Goal: Transaction & Acquisition: Book appointment/travel/reservation

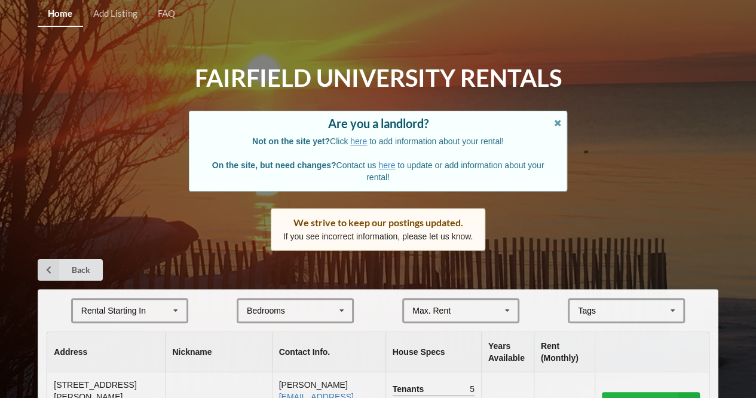
click at [122, 306] on div "Rental Starting In" at bounding box center [113, 310] width 65 height 8
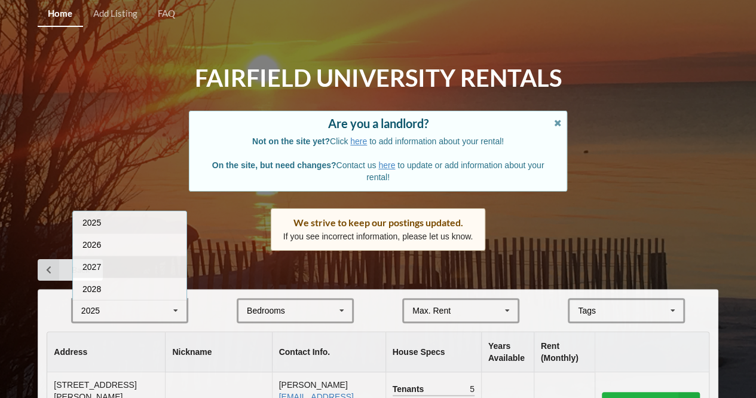
click at [117, 273] on div "2027" at bounding box center [130, 266] width 114 height 22
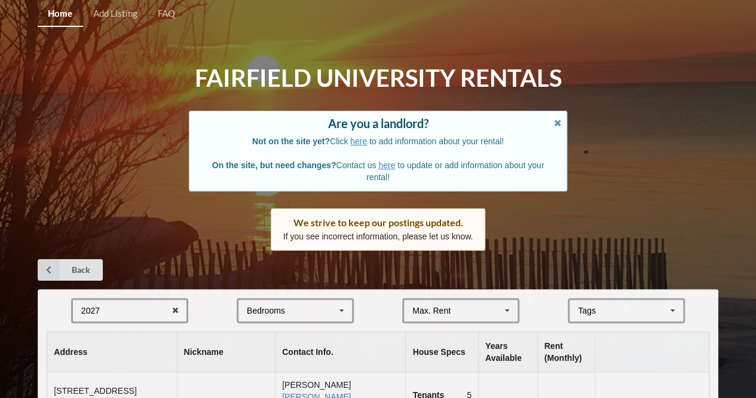
click at [260, 306] on div "Bedrooms" at bounding box center [266, 310] width 38 height 8
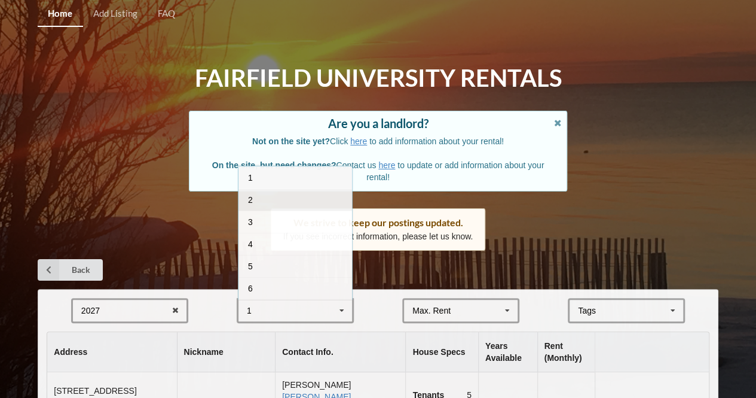
click at [273, 194] on div "2" at bounding box center [296, 199] width 114 height 22
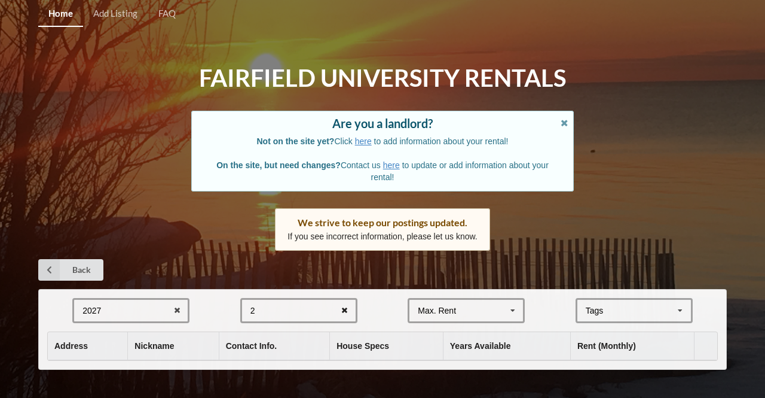
click at [344, 312] on icon at bounding box center [344, 311] width 19 height 22
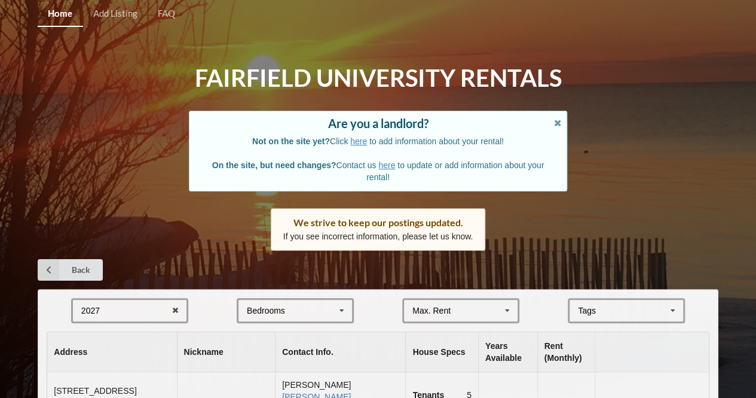
click at [318, 310] on div "Bedrooms 1 2 3 4 5 6 7 8" at bounding box center [295, 310] width 117 height 25
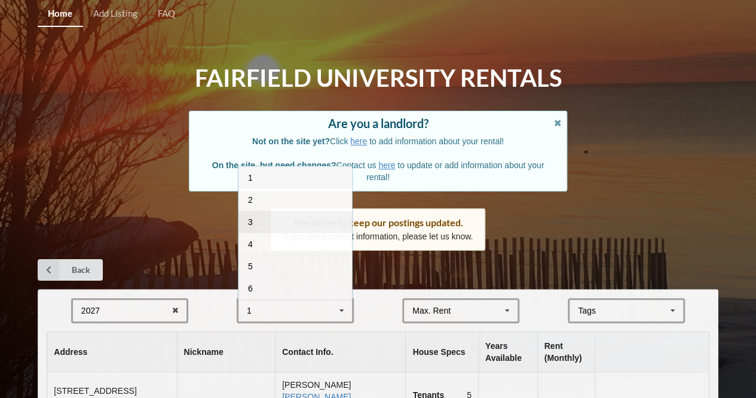
click at [292, 223] on div "3" at bounding box center [296, 221] width 114 height 22
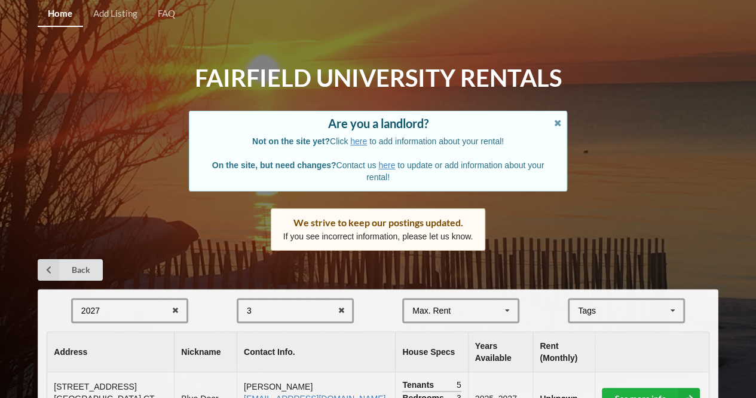
click at [445, 313] on div "Max. Rent" at bounding box center [432, 310] width 38 height 8
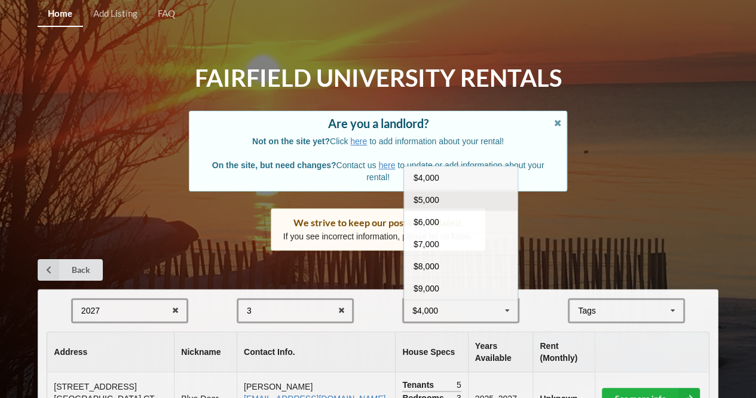
click at [442, 191] on div "$5,000" at bounding box center [461, 199] width 114 height 22
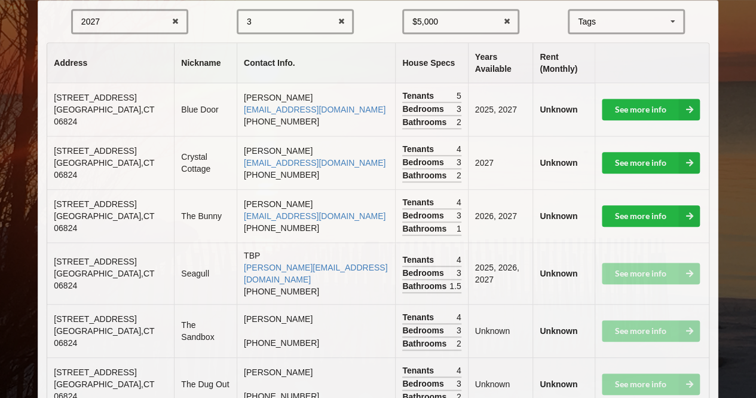
scroll to position [287, 0]
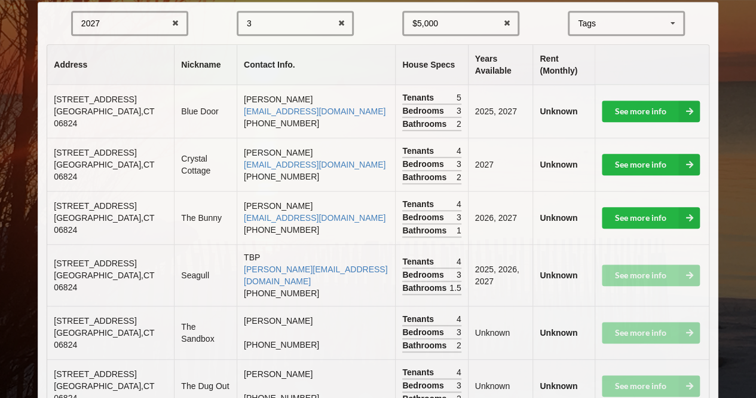
click at [474, 29] on div "$5,000 $4,000 $5,000 $6,000 $7,000 $8,000 $9,000 $10,000 $11,000 $12,000 $13,00…" at bounding box center [460, 23] width 117 height 25
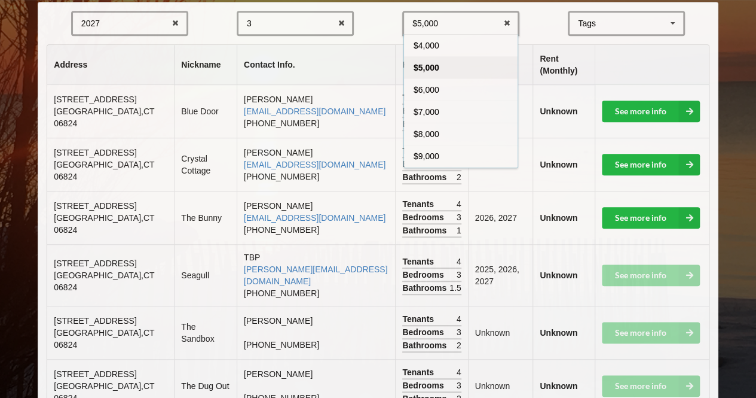
click at [445, 69] on div "$5,000" at bounding box center [461, 67] width 114 height 22
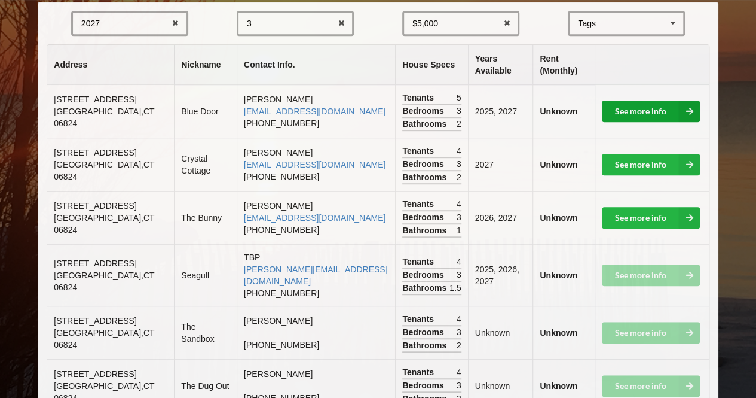
click at [608, 108] on link "See more info" at bounding box center [651, 111] width 98 height 22
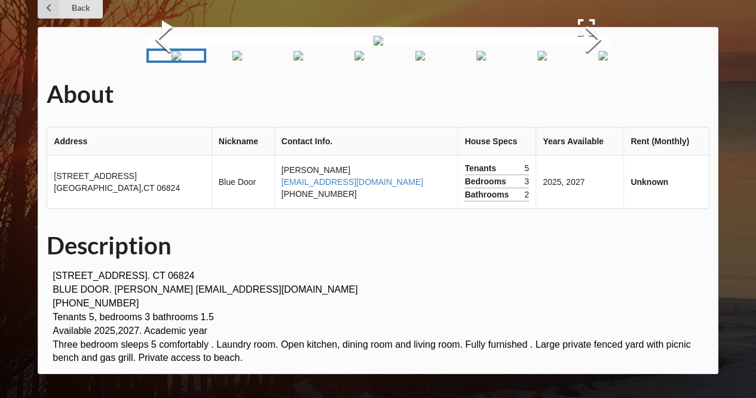
scroll to position [149, 0]
click at [592, 95] on button "Next Slide" at bounding box center [592, 41] width 33 height 108
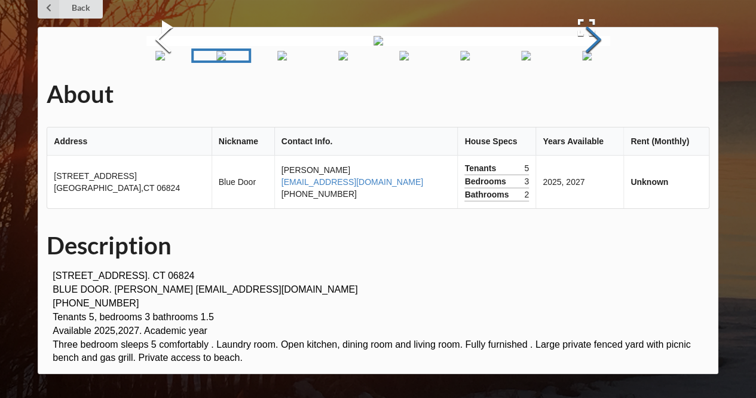
click at [591, 95] on button "Next Slide" at bounding box center [592, 41] width 33 height 108
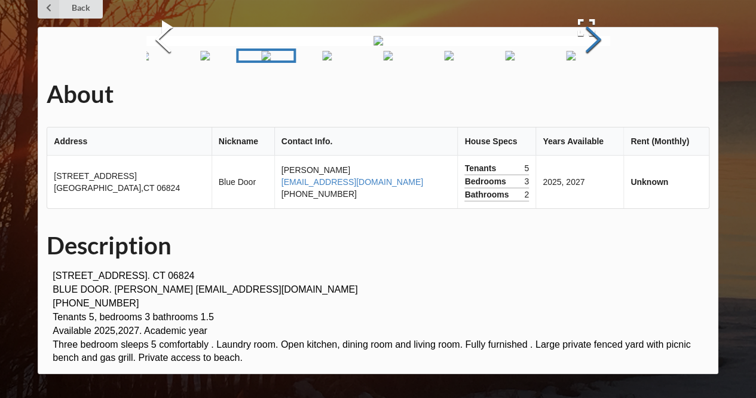
click at [592, 95] on button "Next Slide" at bounding box center [592, 41] width 33 height 108
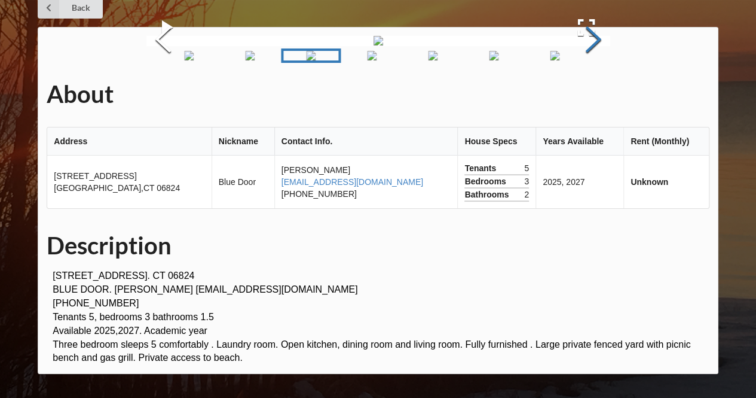
click at [592, 95] on button "Next Slide" at bounding box center [592, 41] width 33 height 108
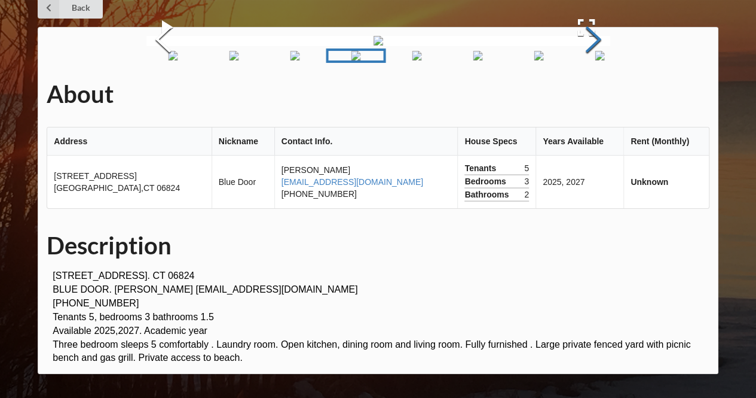
click at [590, 95] on button "Next Slide" at bounding box center [592, 41] width 33 height 108
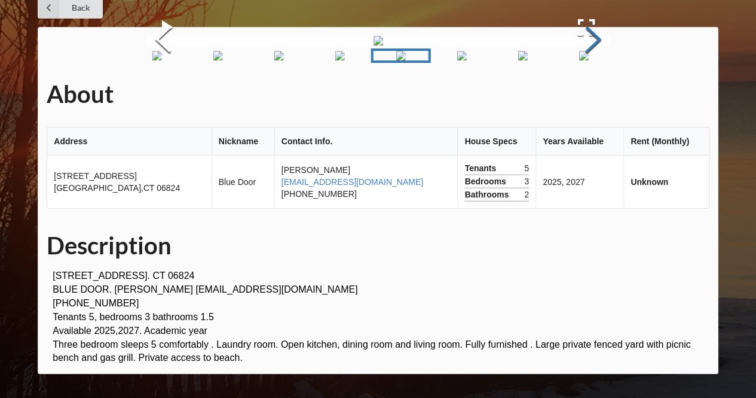
click at [590, 95] on button "Next Slide" at bounding box center [592, 41] width 33 height 108
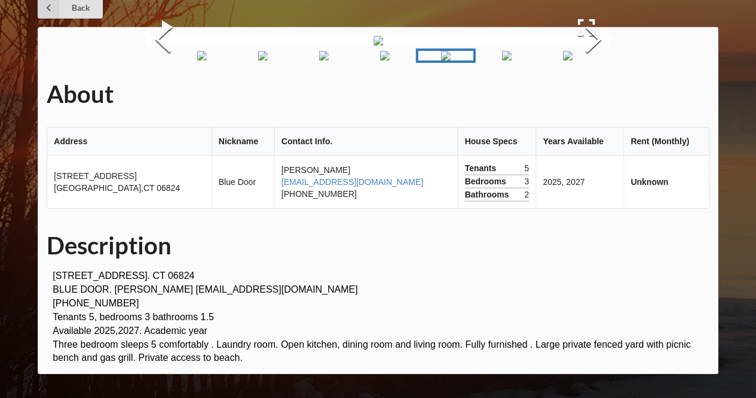
scroll to position [0, 0]
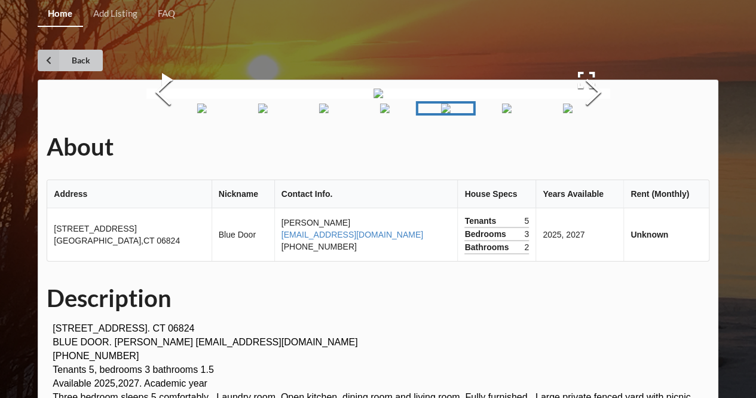
click at [66, 57] on link "Back" at bounding box center [70, 61] width 65 height 22
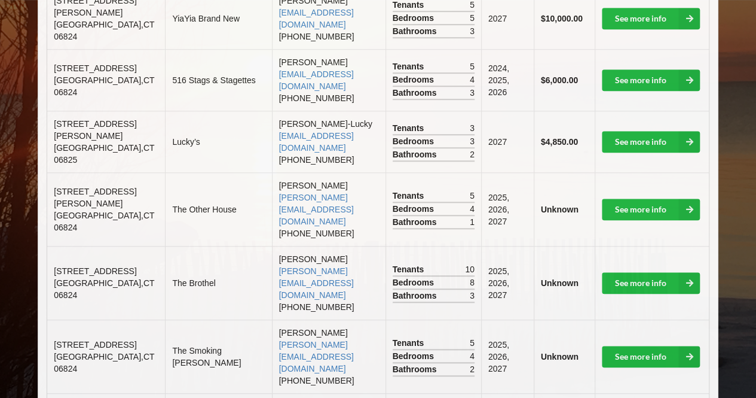
scroll to position [310, 0]
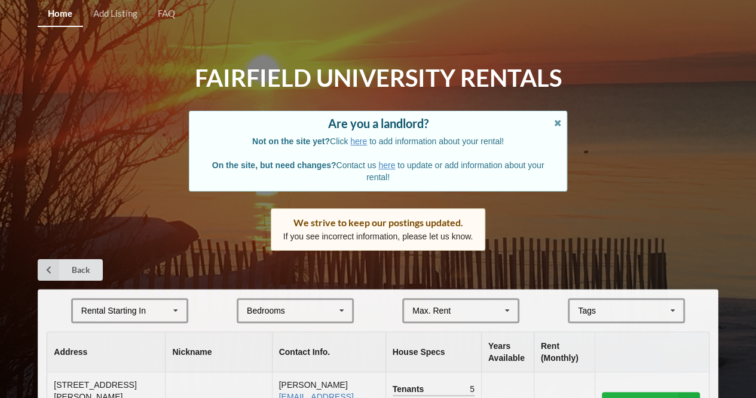
scroll to position [287, 0]
click at [133, 319] on div "Rental Starting In [DATE] 2026 2027 2028" at bounding box center [129, 310] width 117 height 25
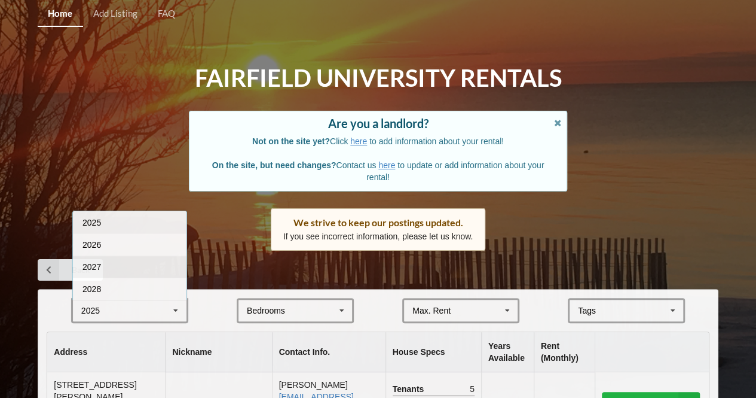
click at [112, 270] on div "2027" at bounding box center [130, 266] width 114 height 22
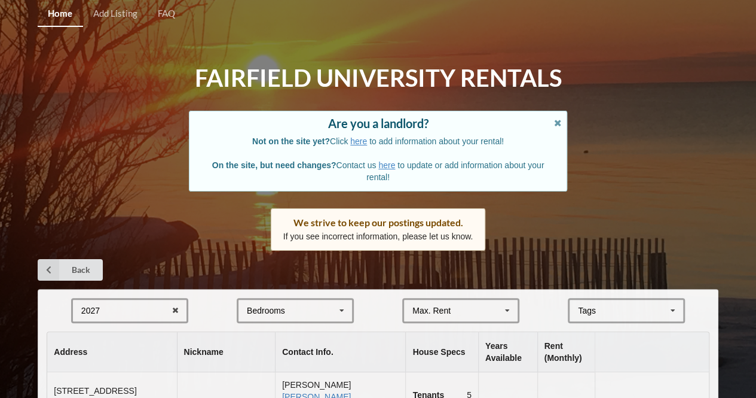
click at [264, 311] on div "Bedrooms" at bounding box center [266, 310] width 38 height 8
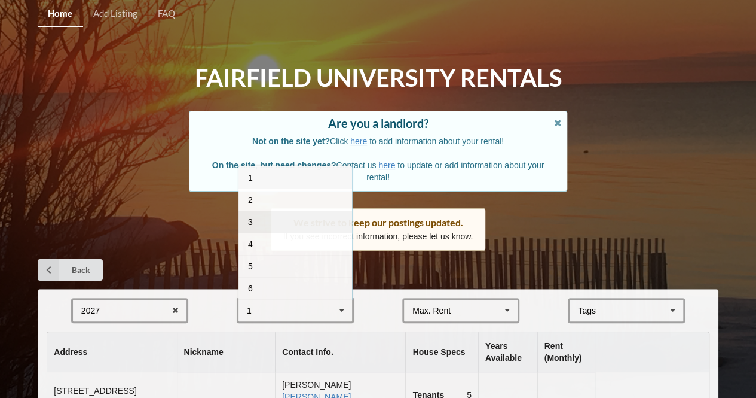
click at [264, 219] on div "3" at bounding box center [296, 221] width 114 height 22
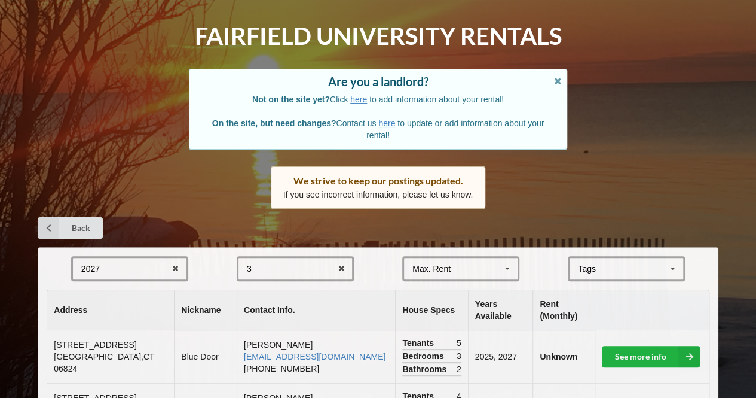
scroll to position [42, 0]
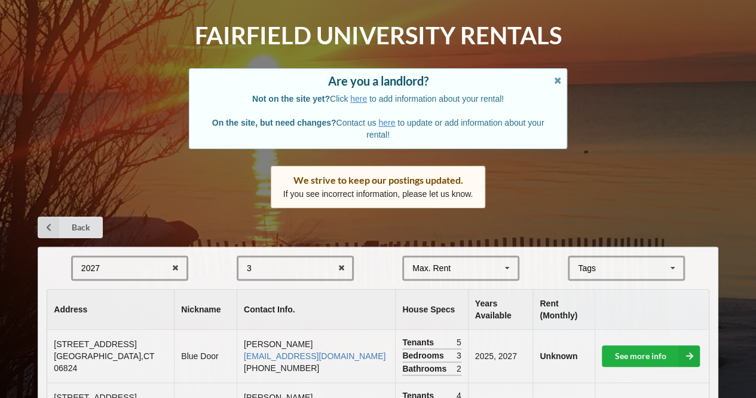
click at [434, 267] on div "Max. Rent" at bounding box center [432, 268] width 38 height 8
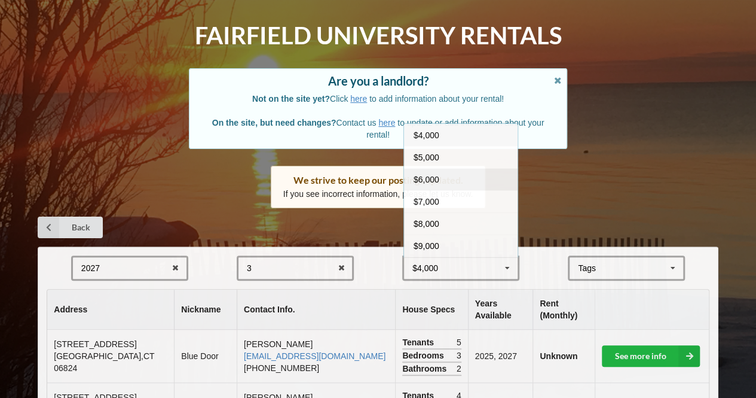
click at [433, 169] on div "$6,000" at bounding box center [461, 179] width 114 height 22
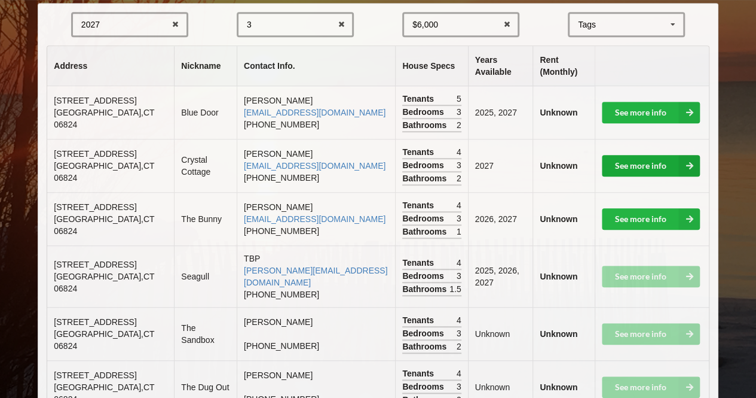
scroll to position [318, 0]
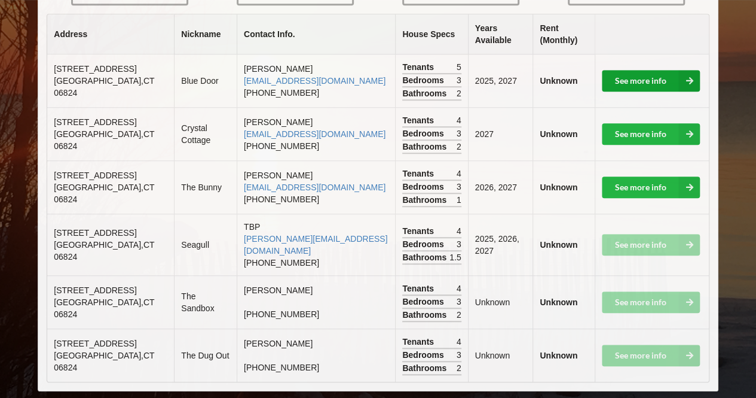
click at [631, 84] on link "See more info" at bounding box center [651, 81] width 98 height 22
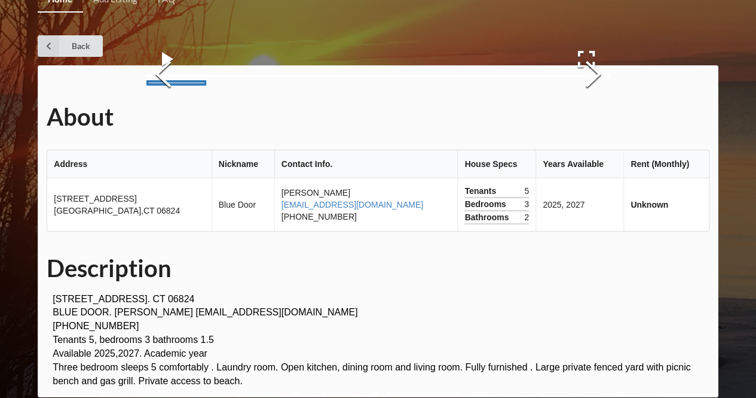
scroll to position [13, 0]
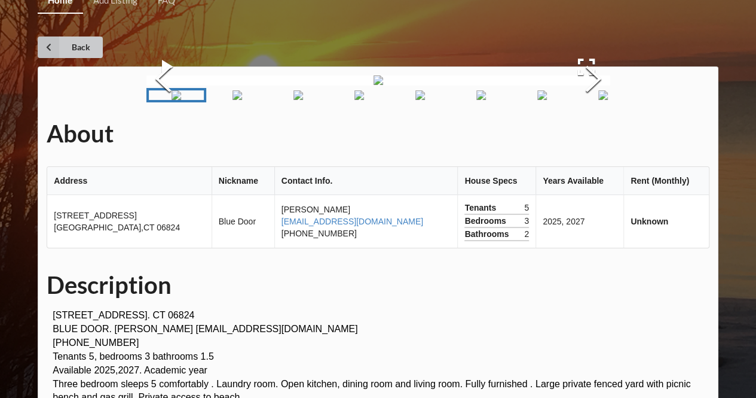
click at [71, 42] on link "Back" at bounding box center [70, 47] width 65 height 22
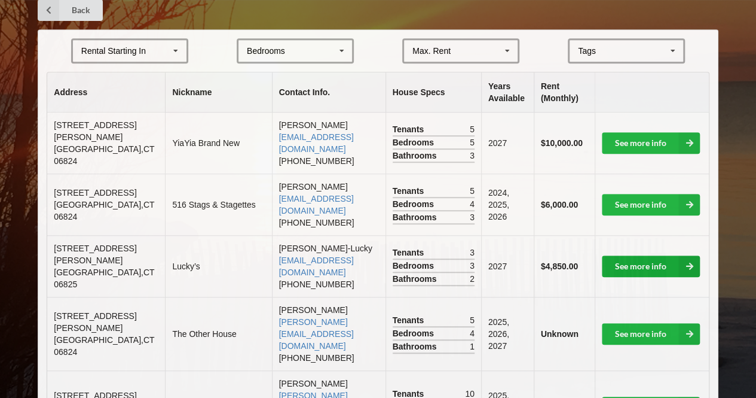
scroll to position [261, 0]
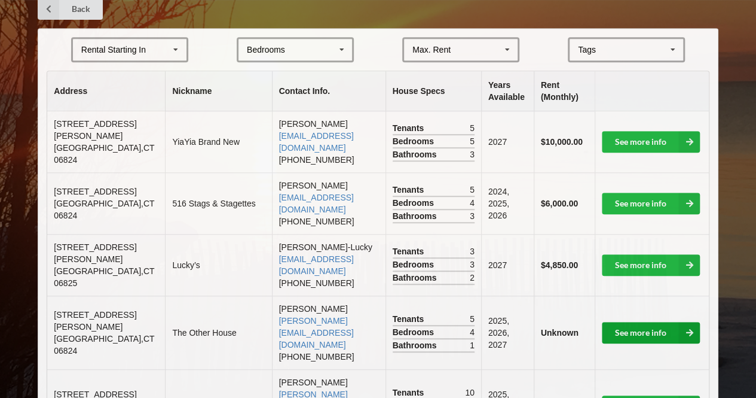
click at [634, 322] on link "See more info" at bounding box center [651, 333] width 98 height 22
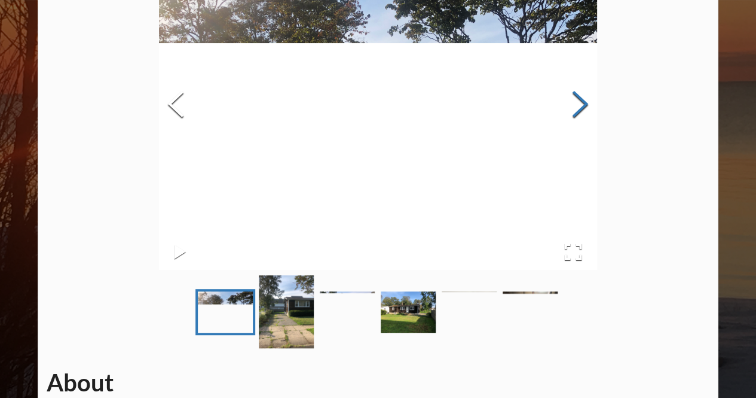
scroll to position [137, 0]
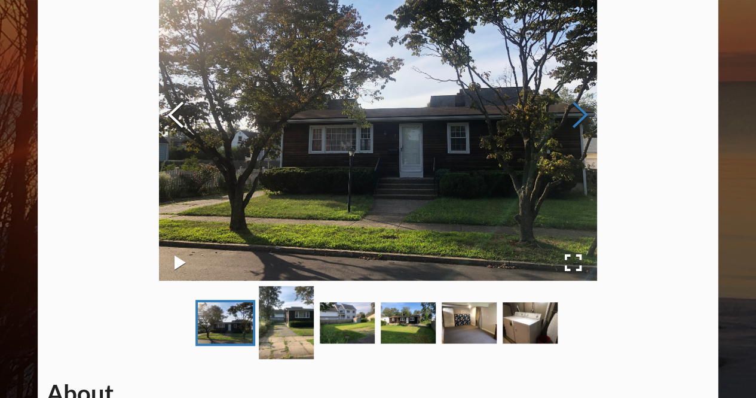
click at [580, 123] on button "Next Slide" at bounding box center [580, 116] width 33 height 108
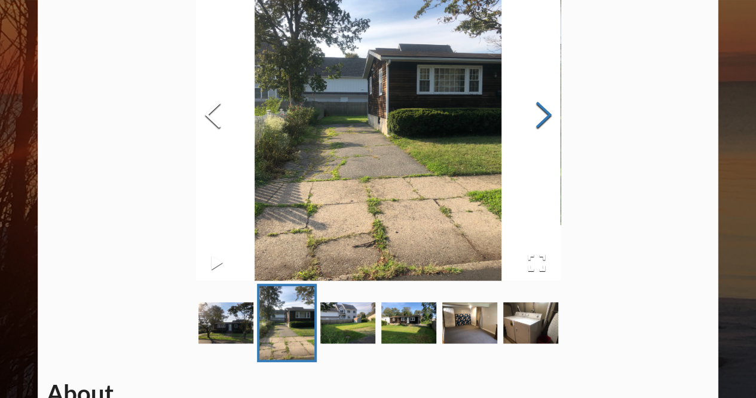
click at [541, 115] on button "Next Slide" at bounding box center [543, 116] width 33 height 108
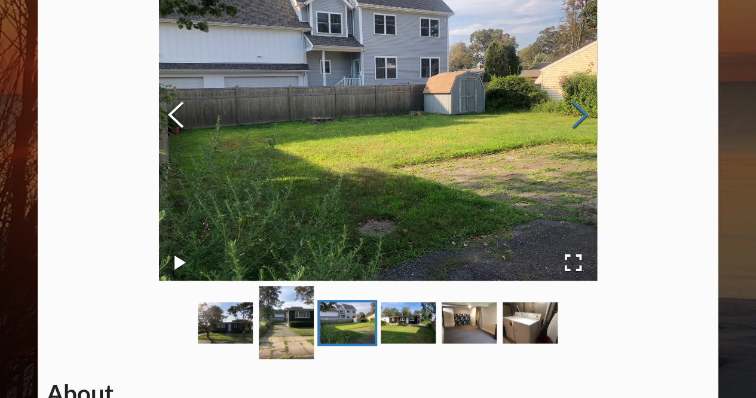
click at [541, 115] on img at bounding box center [378, 116] width 438 height 329
click at [590, 118] on button "Next Slide" at bounding box center [580, 116] width 33 height 108
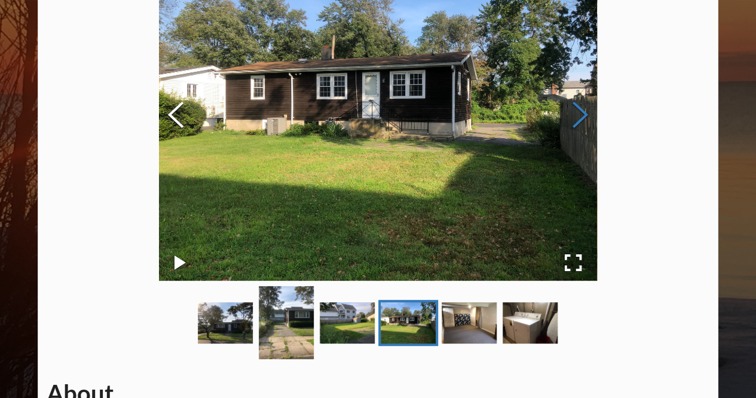
click at [581, 114] on button "Next Slide" at bounding box center [580, 116] width 33 height 108
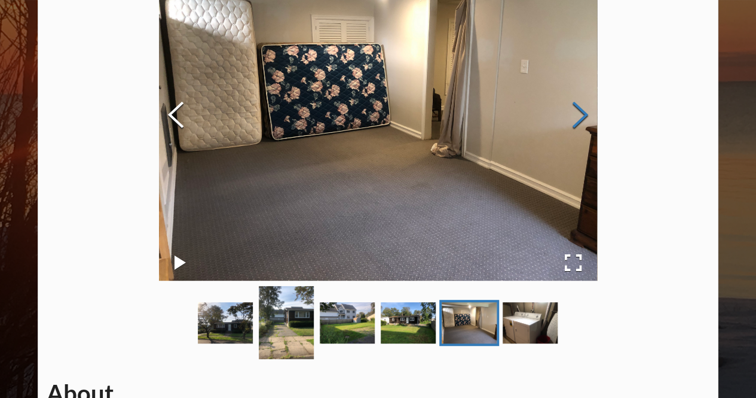
click at [581, 114] on button "Next Slide" at bounding box center [580, 116] width 33 height 108
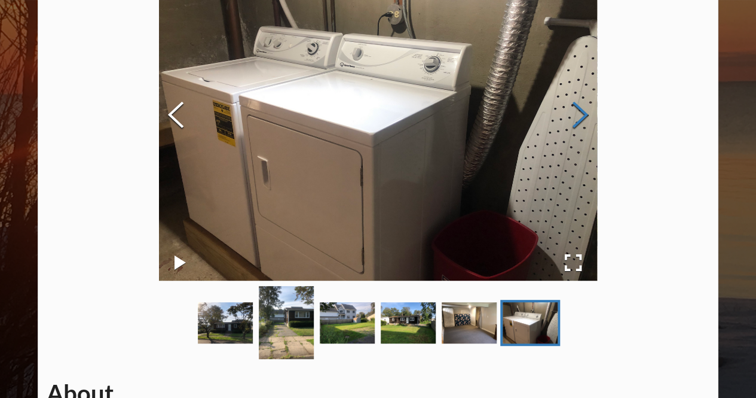
click at [581, 114] on button "Next Slide" at bounding box center [580, 116] width 33 height 108
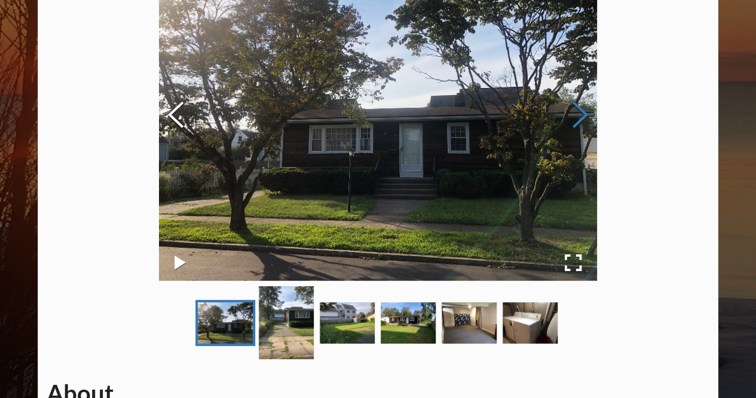
click at [581, 114] on button "Next Slide" at bounding box center [580, 116] width 33 height 108
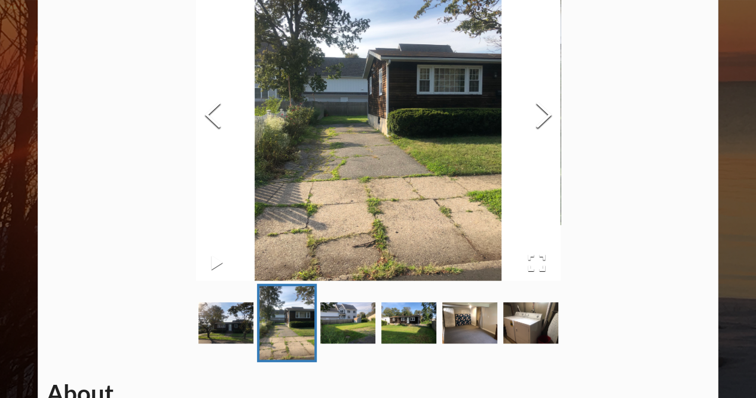
scroll to position [0, 0]
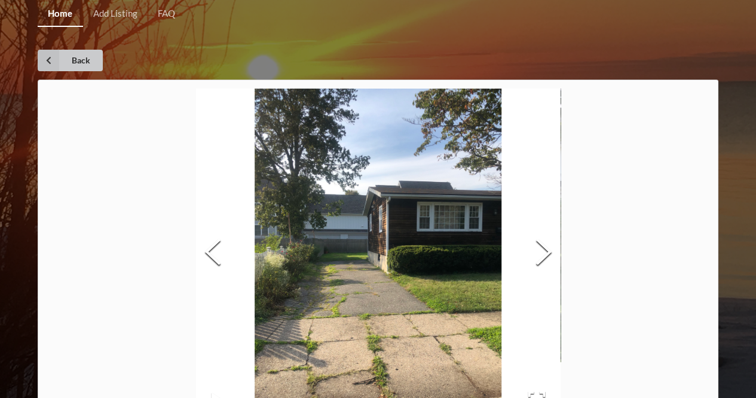
click at [83, 56] on link "Back" at bounding box center [70, 61] width 65 height 22
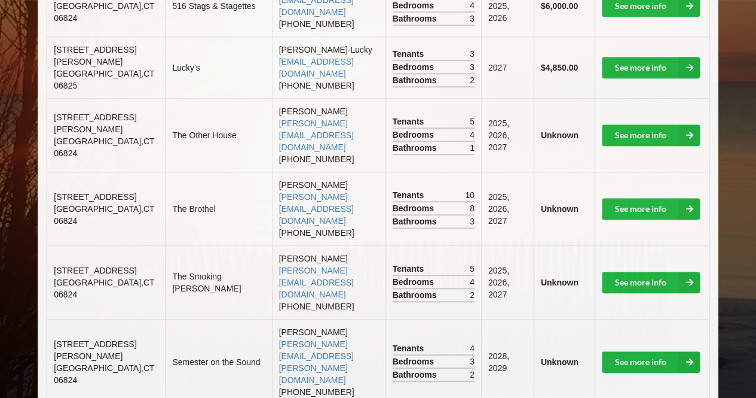
scroll to position [470, 0]
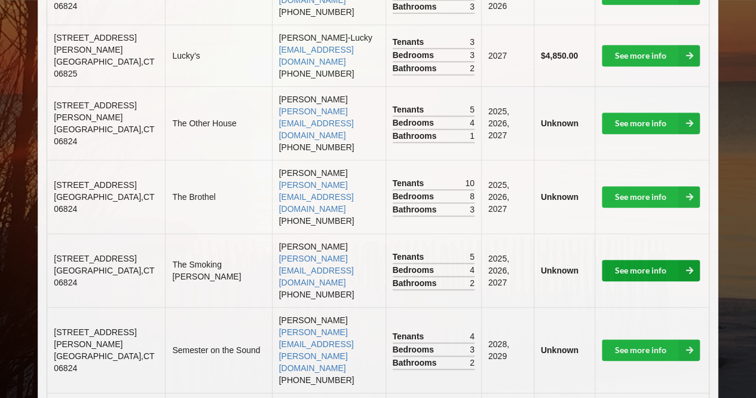
click at [619, 260] on link "See more info" at bounding box center [651, 271] width 98 height 22
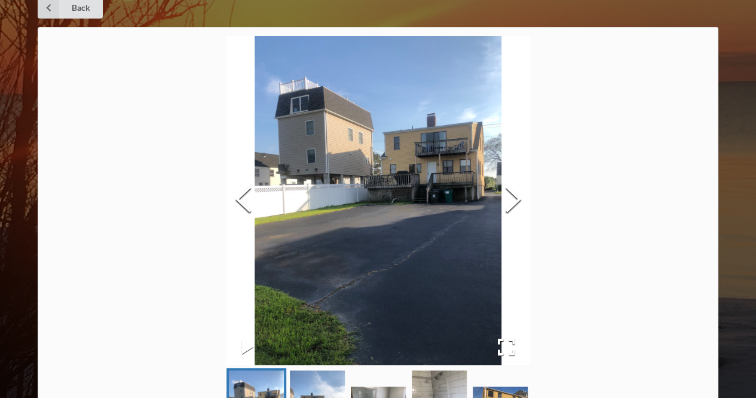
scroll to position [53, 0]
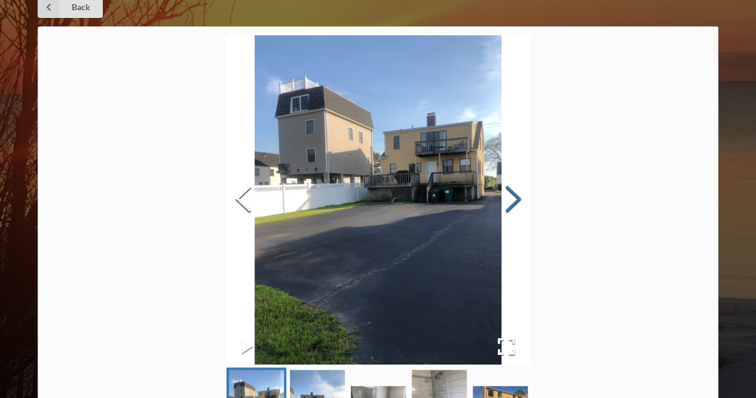
click at [517, 216] on button "Next Slide" at bounding box center [513, 200] width 33 height 108
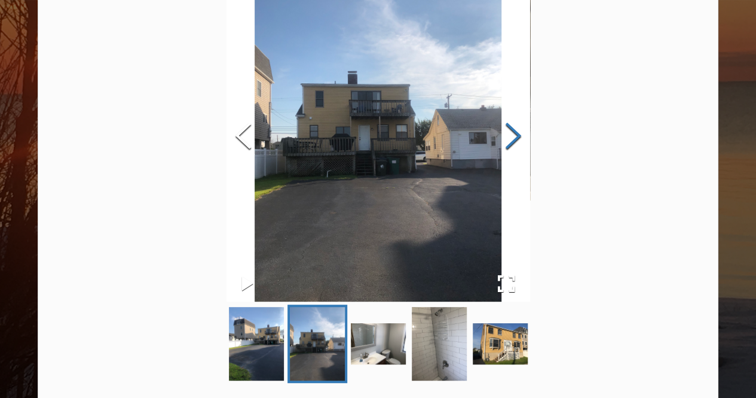
scroll to position [0, 0]
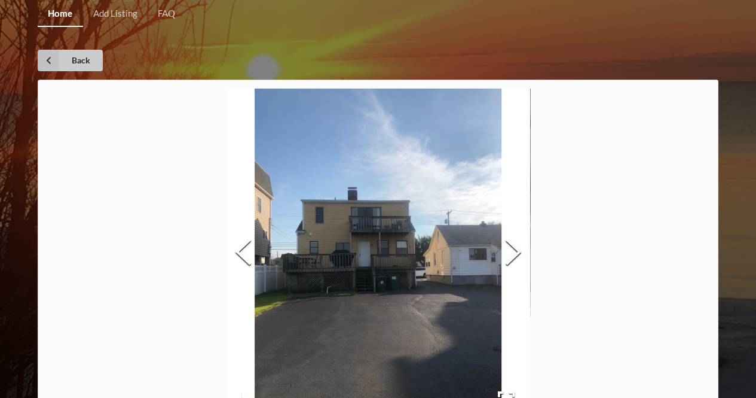
click at [83, 64] on link "Back" at bounding box center [70, 61] width 65 height 22
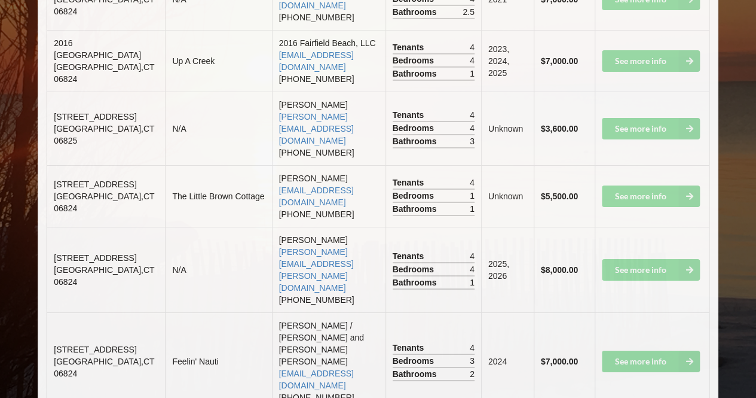
scroll to position [2027, 0]
